Goal: Navigation & Orientation: Go to known website

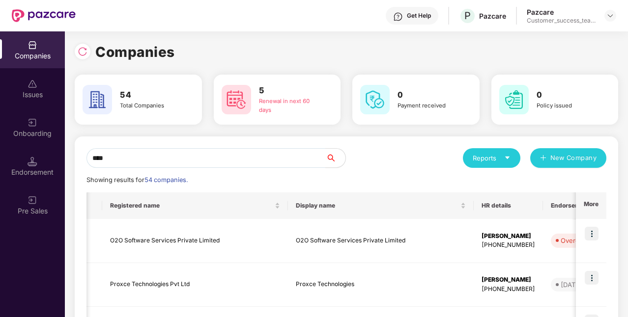
scroll to position [0, 335]
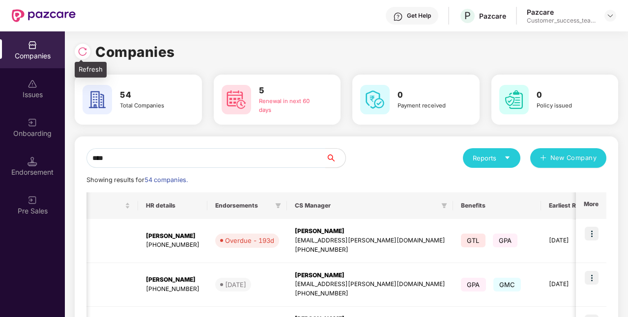
click at [84, 51] on img at bounding box center [83, 52] width 10 height 10
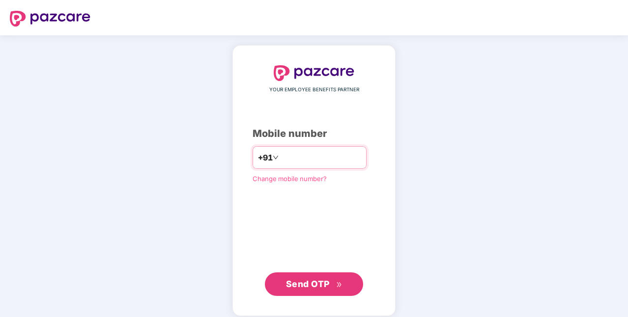
drag, startPoint x: 294, startPoint y: 76, endPoint x: 288, endPoint y: 160, distance: 84.7
click at [288, 160] on input "number" at bounding box center [320, 158] width 81 height 16
type input "**********"
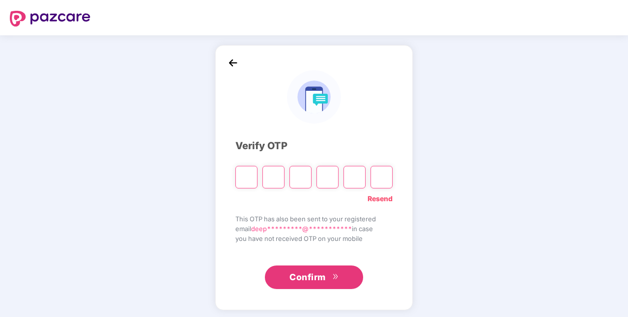
paste input "*"
type input "*"
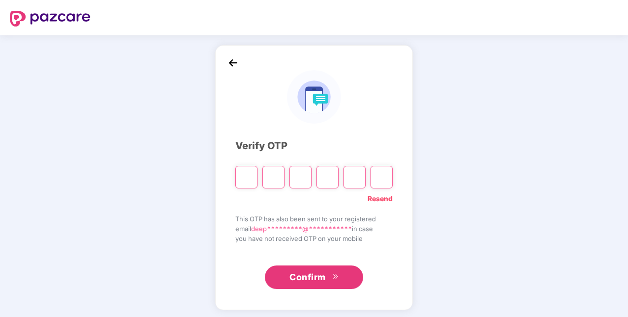
type input "*"
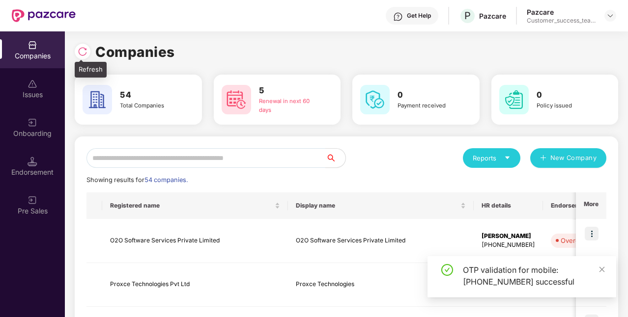
click at [84, 53] on img at bounding box center [83, 52] width 10 height 10
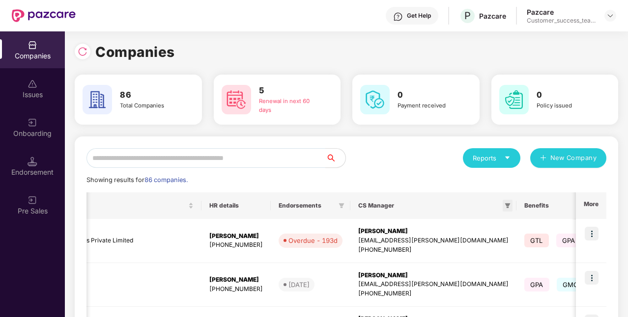
click at [505, 207] on icon "filter" at bounding box center [507, 205] width 5 height 5
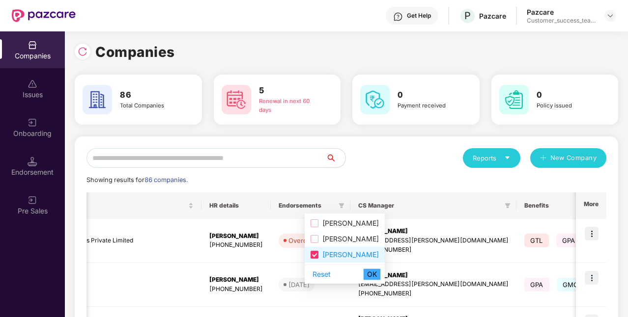
click at [366, 274] on button "OK" at bounding box center [372, 275] width 18 height 12
